Goal: Information Seeking & Learning: Find specific fact

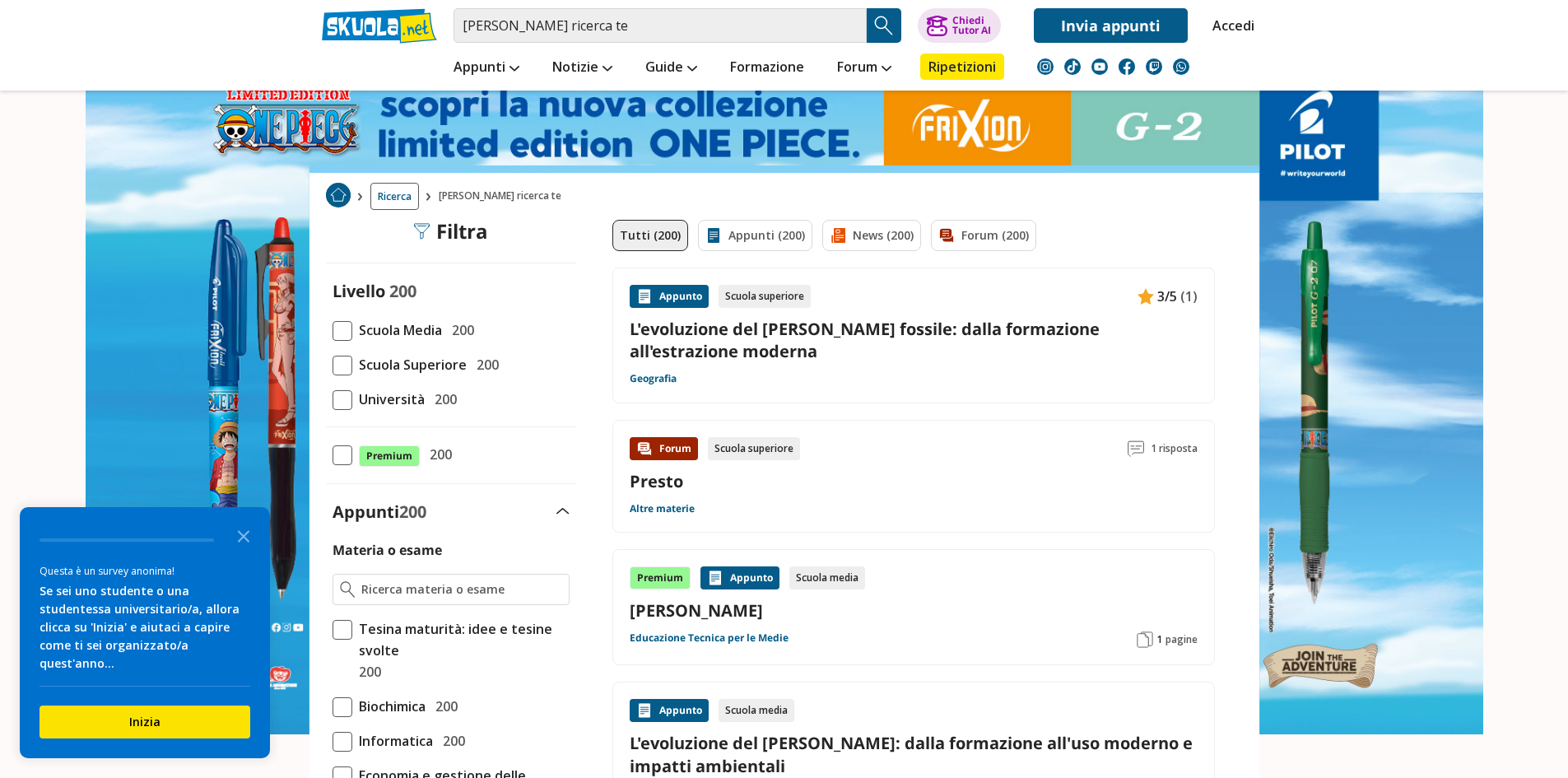
click at [736, 38] on input "[PERSON_NAME] ricerca te" at bounding box center [659, 25] width 413 height 34
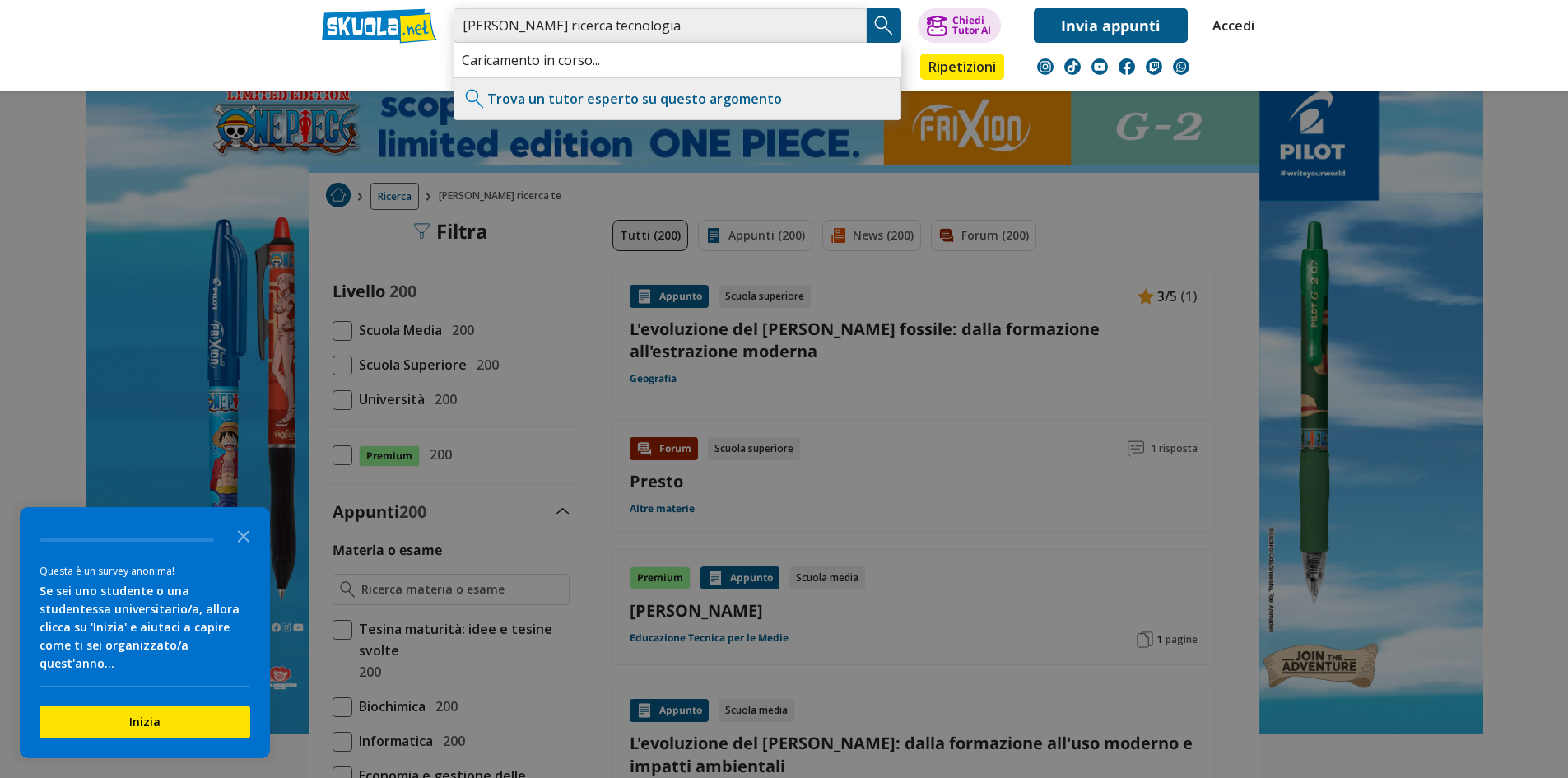
type input "[PERSON_NAME] ricerca tecnologia"
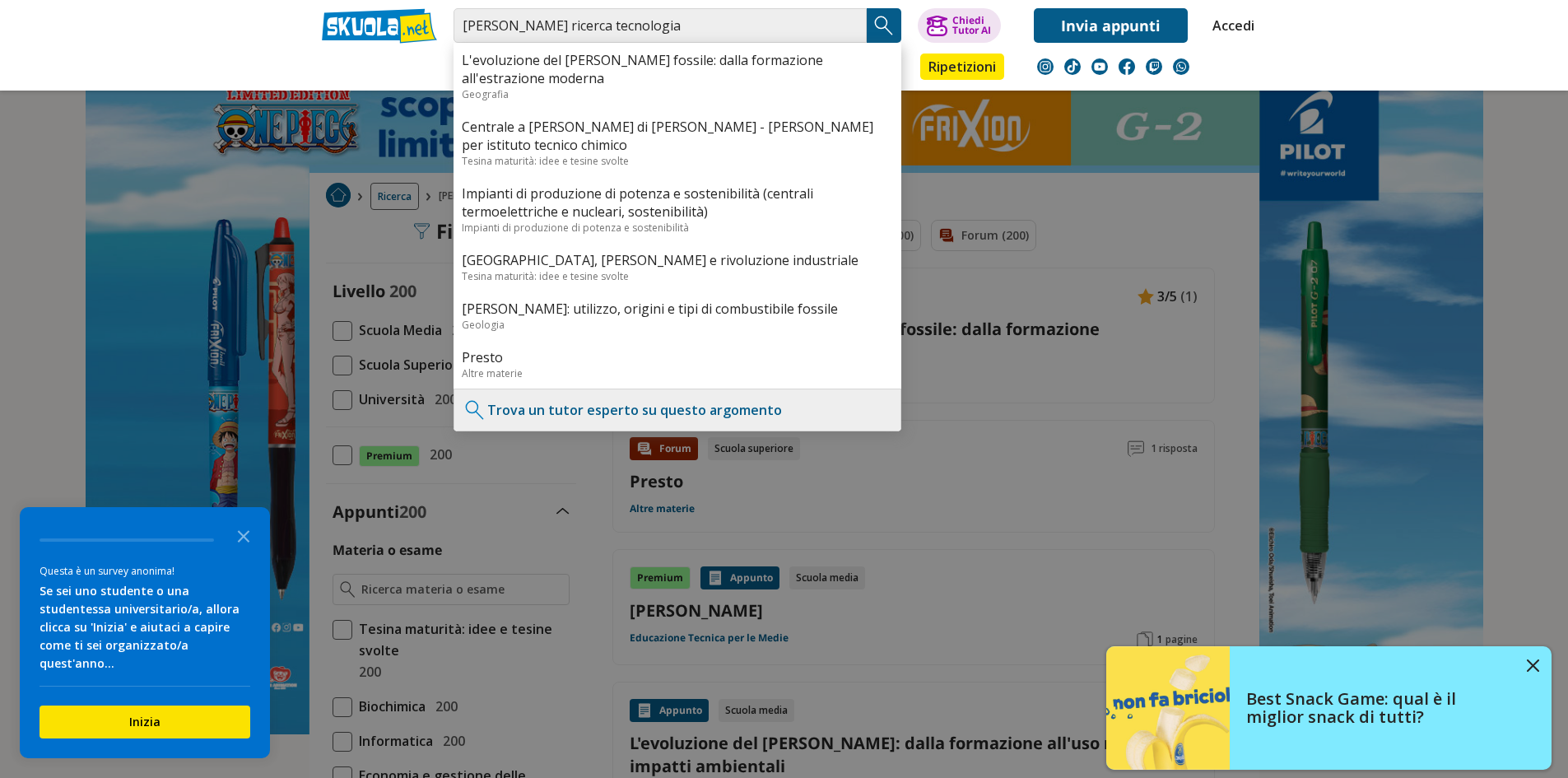
click at [877, 33] on img "Search Button" at bounding box center [883, 25] width 25 height 25
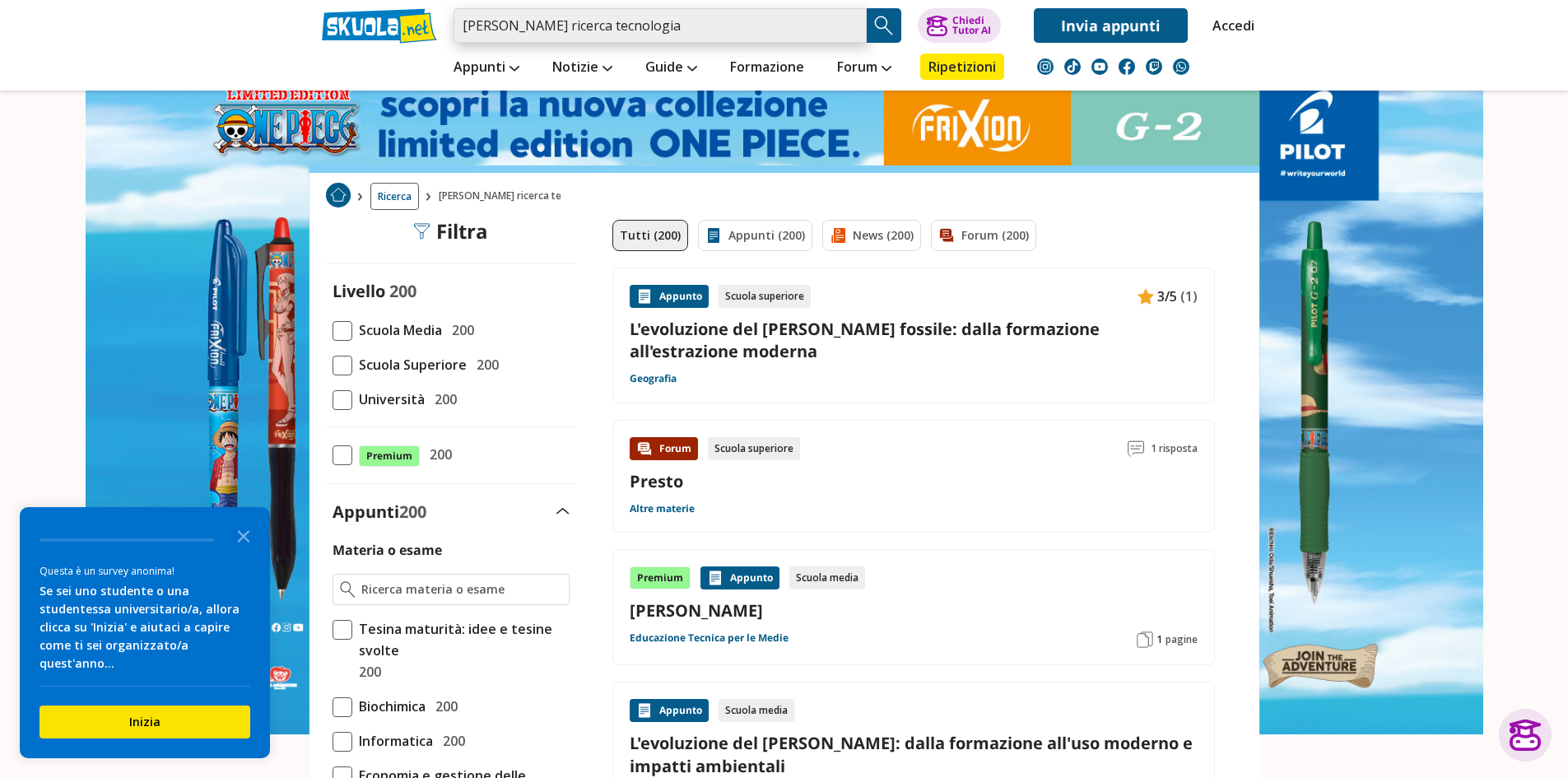
click at [733, 34] on input "[PERSON_NAME] ricerca tecnologia" at bounding box center [659, 25] width 413 height 34
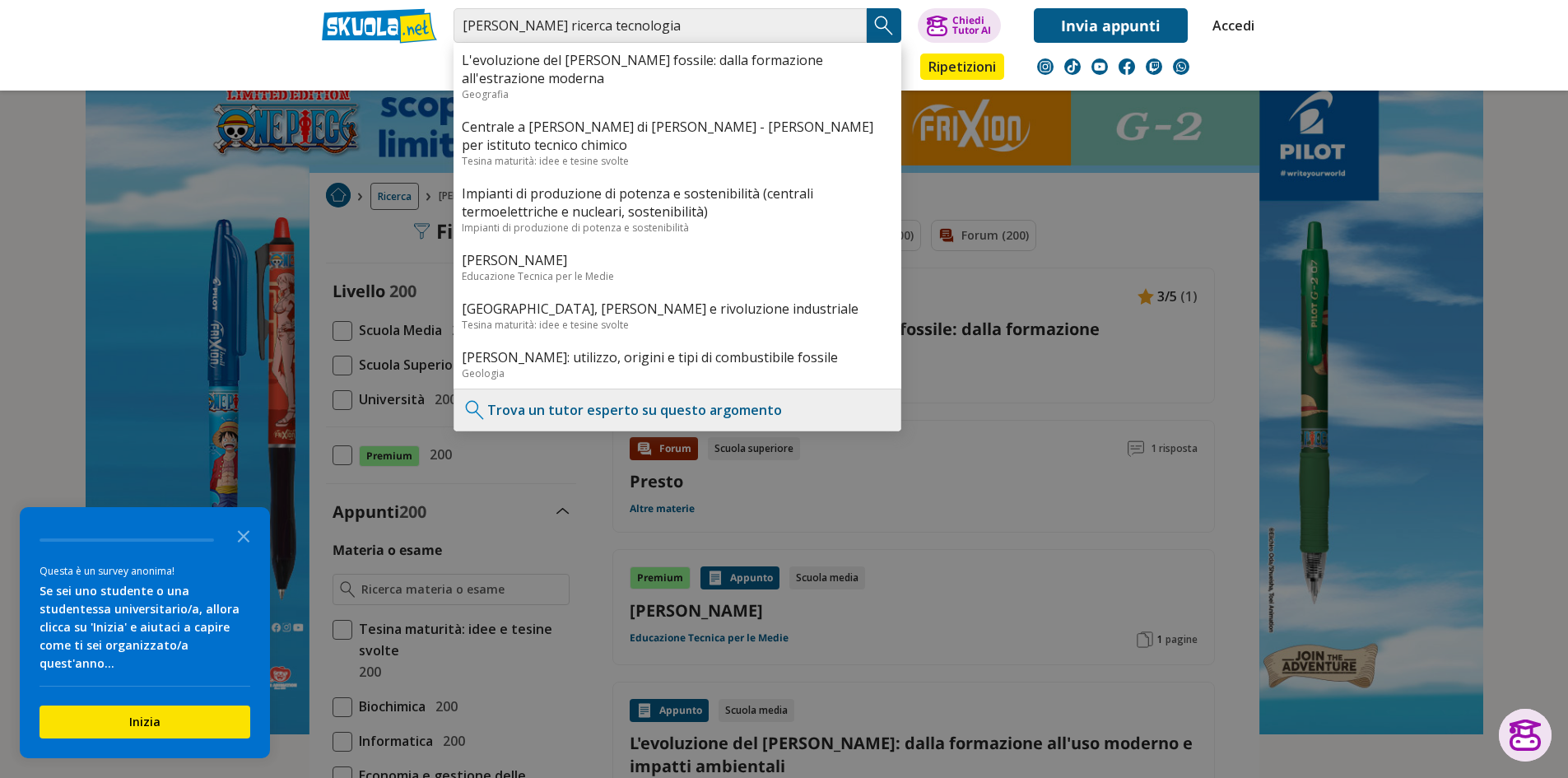
drag, startPoint x: 1275, startPoint y: 362, endPoint x: 1284, endPoint y: 357, distance: 10.3
click at [1283, 357] on div at bounding box center [784, 389] width 1568 height 778
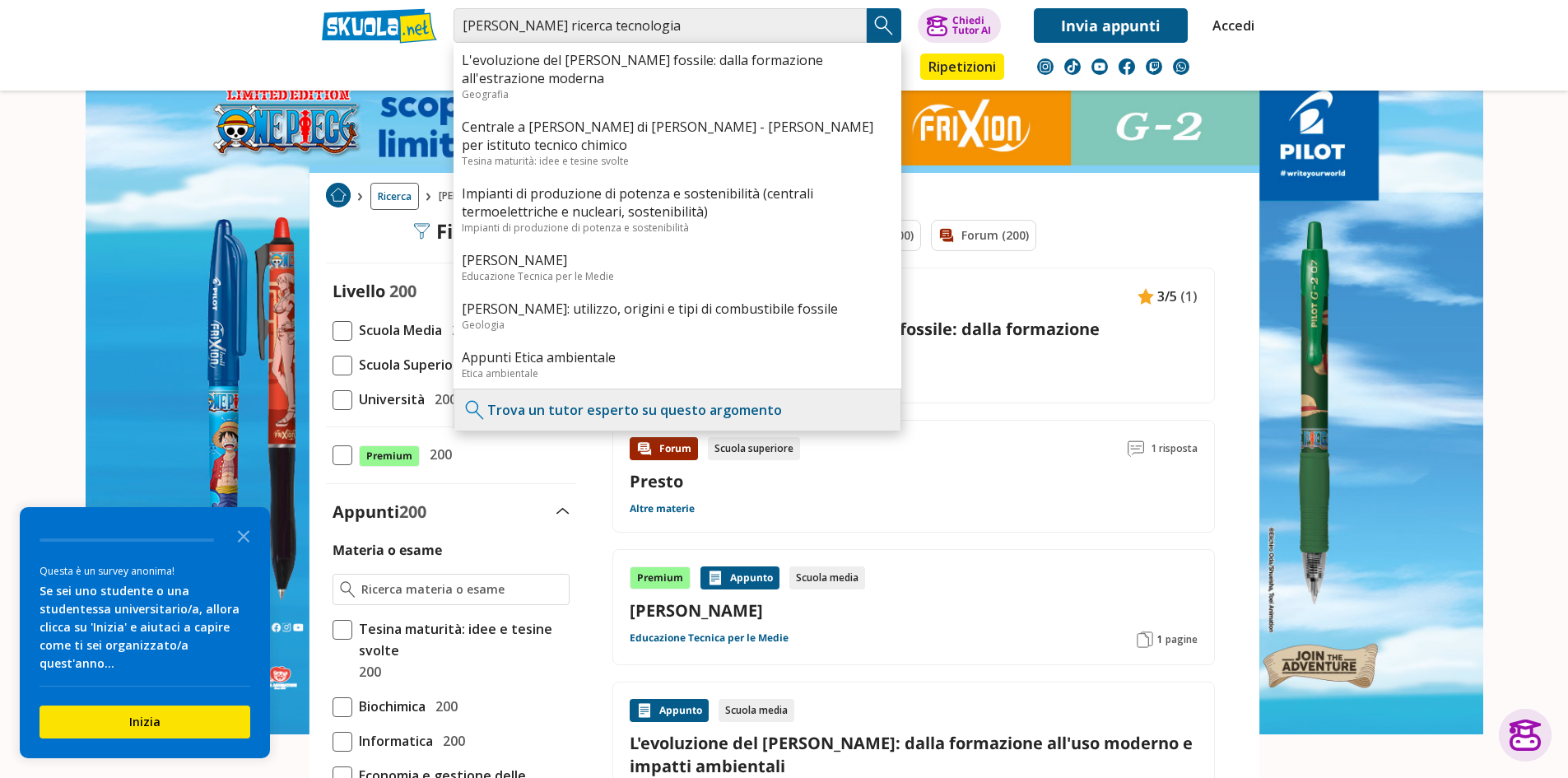
drag, startPoint x: 1120, startPoint y: 497, endPoint x: 1246, endPoint y: 412, distance: 152.0
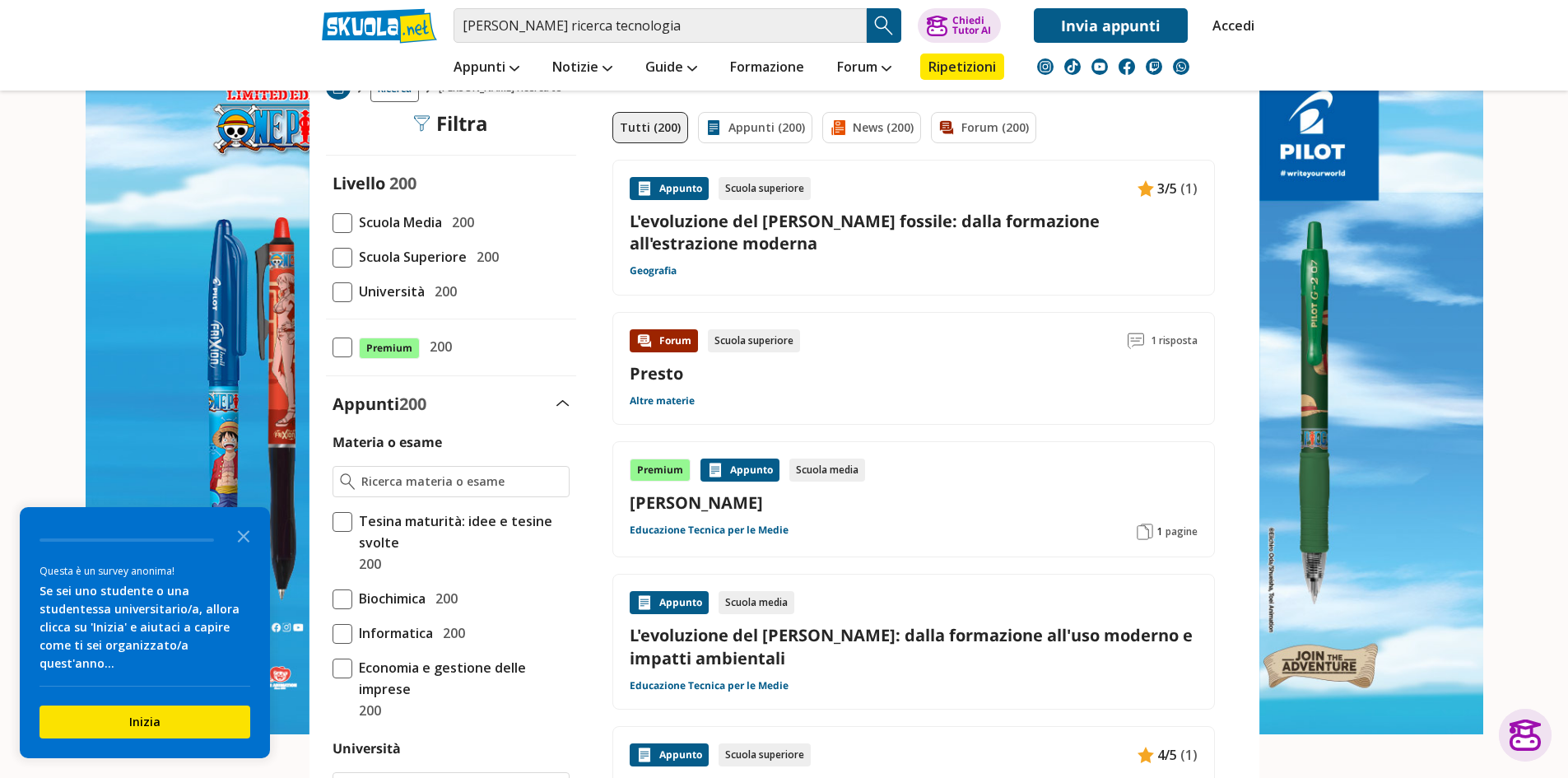
scroll to position [132, 0]
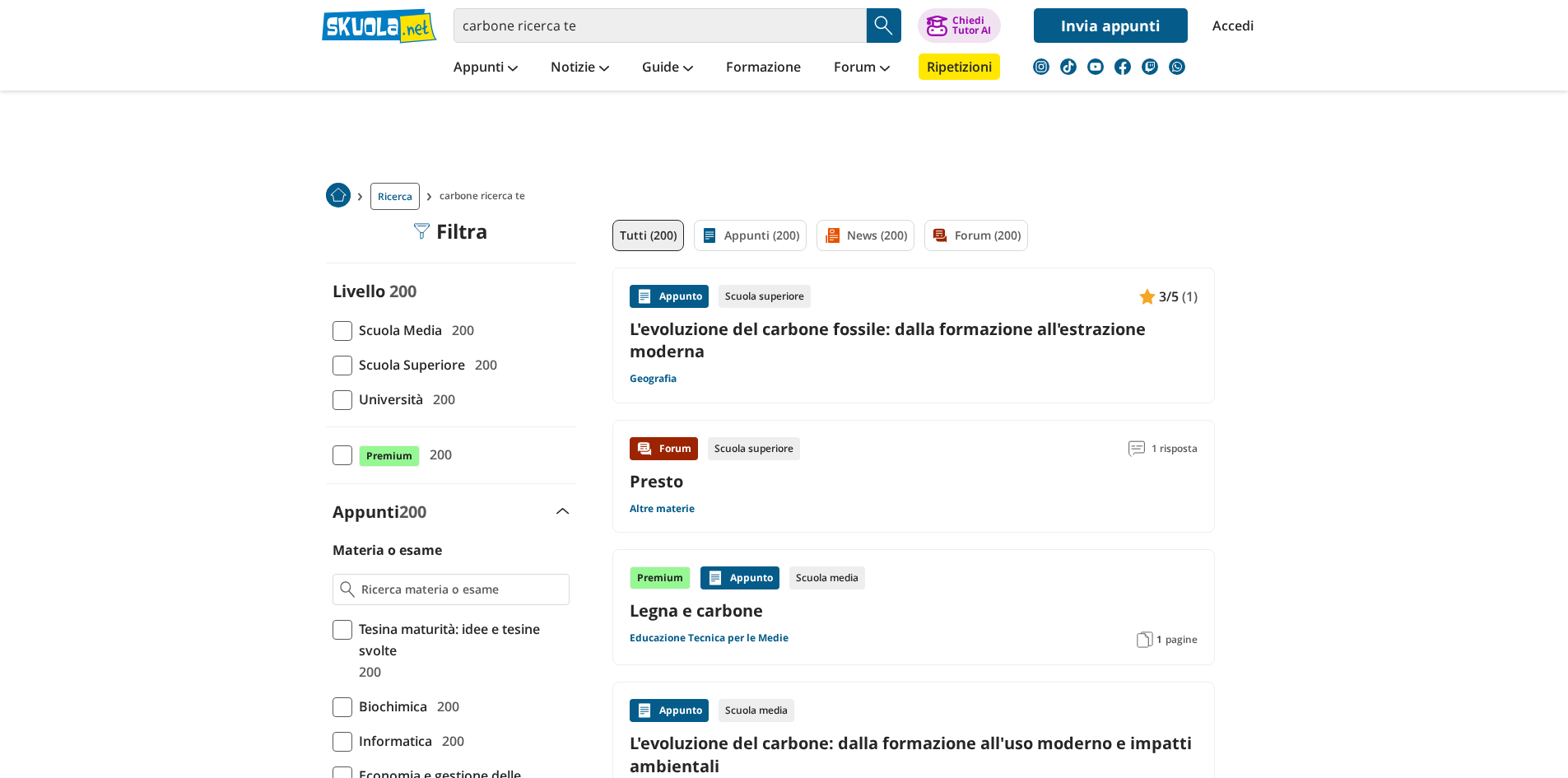
scroll to position [163, 0]
